Goal: Task Accomplishment & Management: Manage account settings

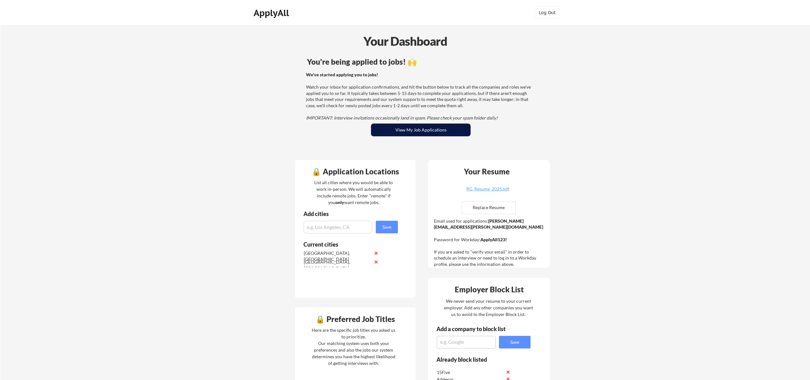
click at [421, 132] on button "View My Job Applications" at bounding box center [420, 130] width 99 height 13
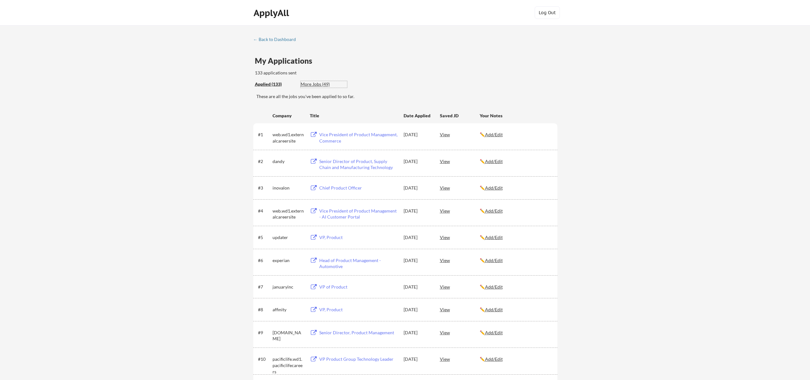
click at [319, 85] on div "More Jobs (49)" at bounding box center [324, 84] width 46 height 6
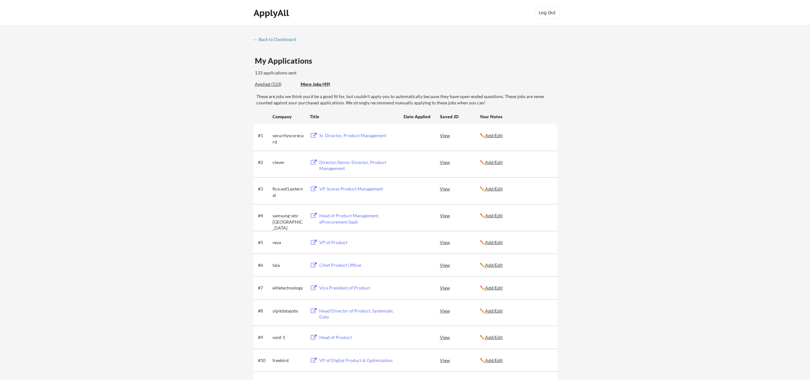
click at [273, 83] on div "Applied (133)" at bounding box center [275, 84] width 41 height 6
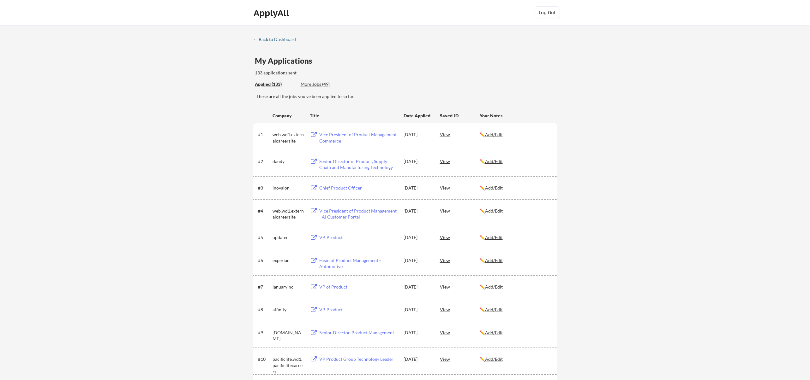
click at [276, 39] on div "← Back to Dashboard" at bounding box center [276, 39] width 47 height 4
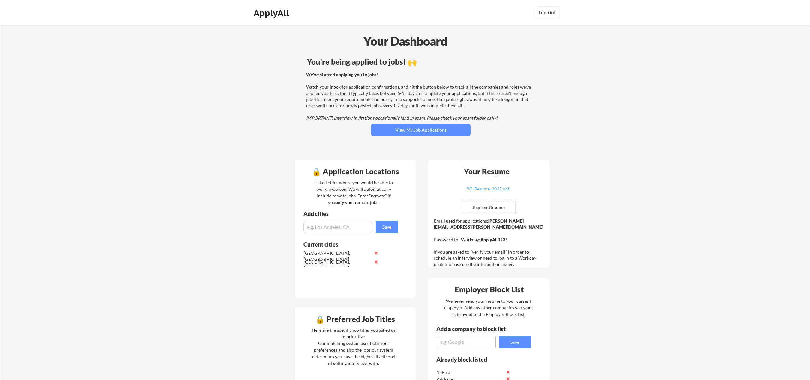
click at [280, 14] on div "ApplyAll" at bounding box center [272, 13] width 37 height 11
